Goal: Transaction & Acquisition: Book appointment/travel/reservation

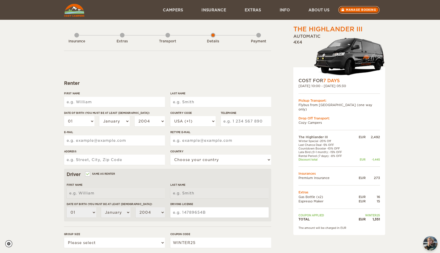
click at [352, 9] on link "Manage booking" at bounding box center [358, 10] width 41 height 8
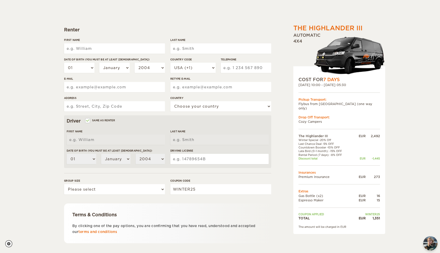
scroll to position [55, 0]
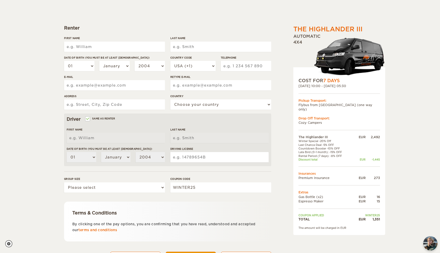
drag, startPoint x: 369, startPoint y: 217, endPoint x: 386, endPoint y: 217, distance: 16.5
click at [386, 217] on div "The Highlander III Expand Collapse Total 1,351 EUR Automatic 4x4 COST FOR 7 Day…" at bounding box center [220, 112] width 440 height 334
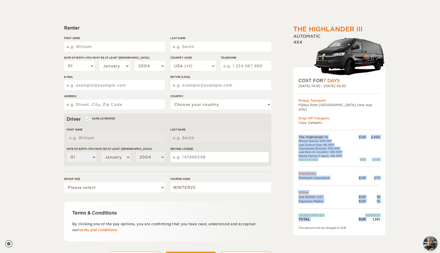
drag, startPoint x: 381, startPoint y: 215, endPoint x: 369, endPoint y: 215, distance: 11.8
click at [369, 215] on div "COST FOR 7 Days [DATE] 10:00 - [DATE] 05:30 Pickup Transport: Flybus from [GEOG…" at bounding box center [339, 151] width 92 height 168
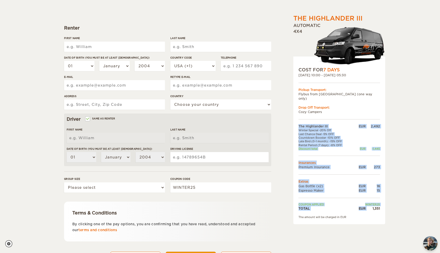
scroll to position [0, 0]
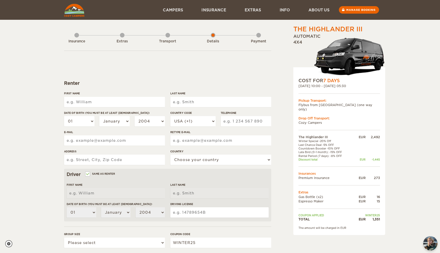
click at [166, 33] on div "Transport" at bounding box center [167, 40] width 5 height 21
click at [166, 34] on div "Transport" at bounding box center [167, 40] width 5 height 21
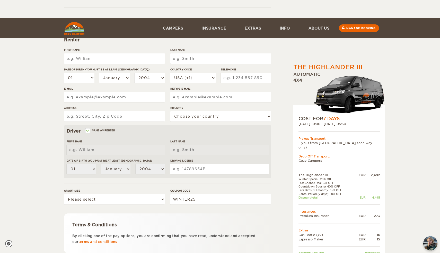
scroll to position [81, 0]
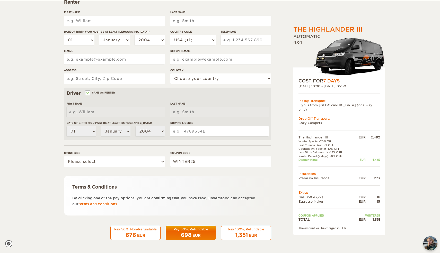
click at [245, 231] on div "Pay 100%, Refundable" at bounding box center [245, 229] width 43 height 4
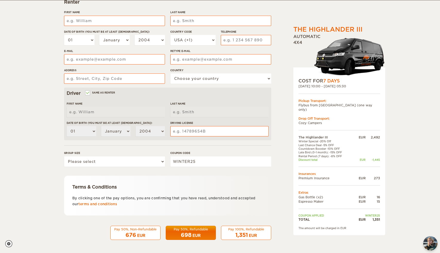
click at [257, 236] on div "1,351 EUR" at bounding box center [245, 235] width 43 height 7
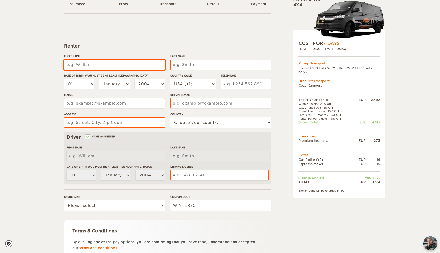
scroll to position [0, 0]
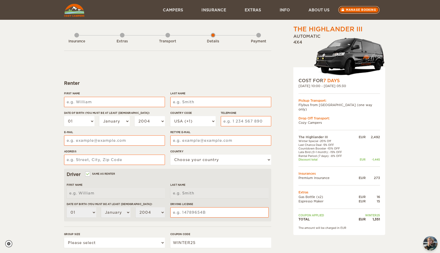
click at [360, 10] on link "Manage booking" at bounding box center [358, 10] width 41 height 8
